Goal: Navigation & Orientation: Go to known website

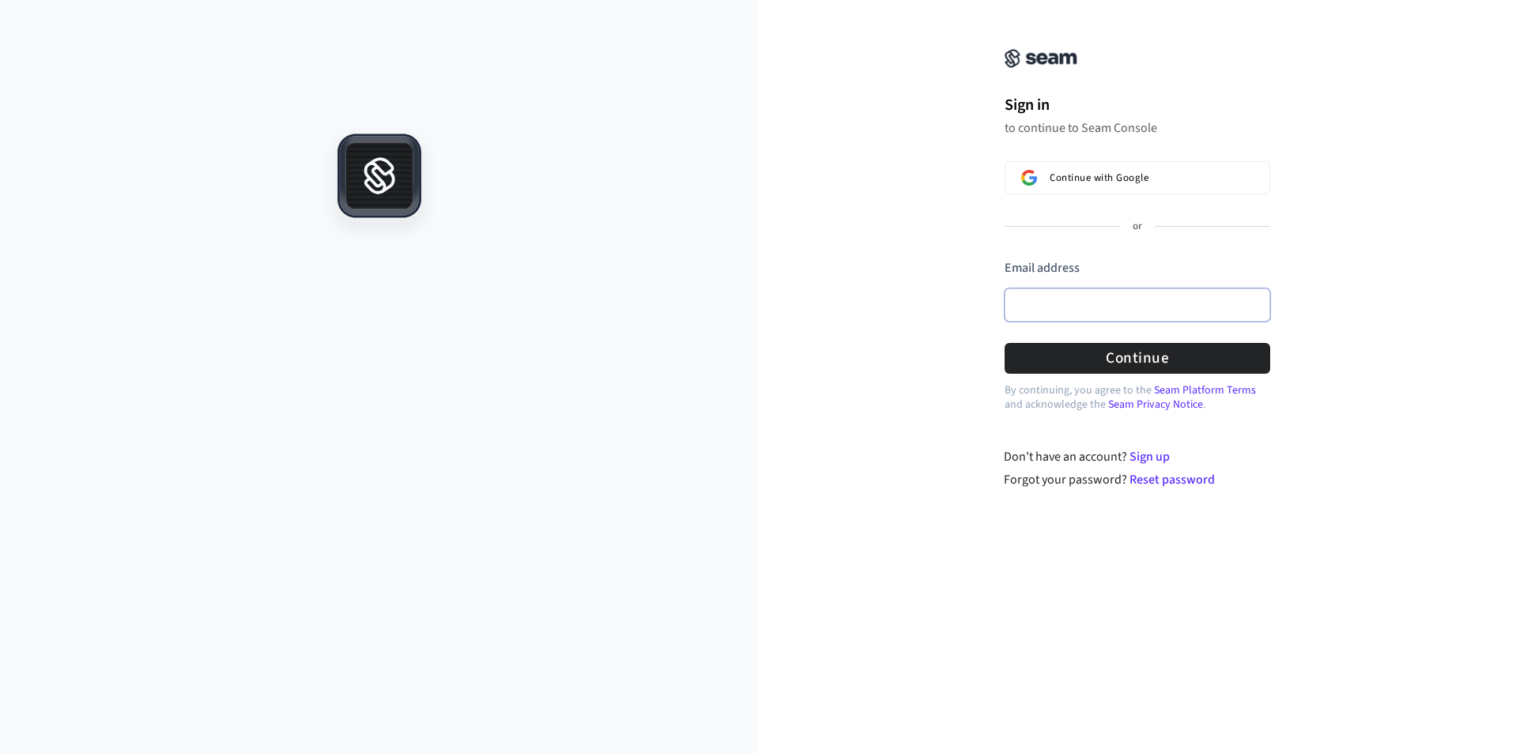
click at [1061, 313] on input "Email address" at bounding box center [1137, 304] width 266 height 33
